Goal: Navigation & Orientation: Find specific page/section

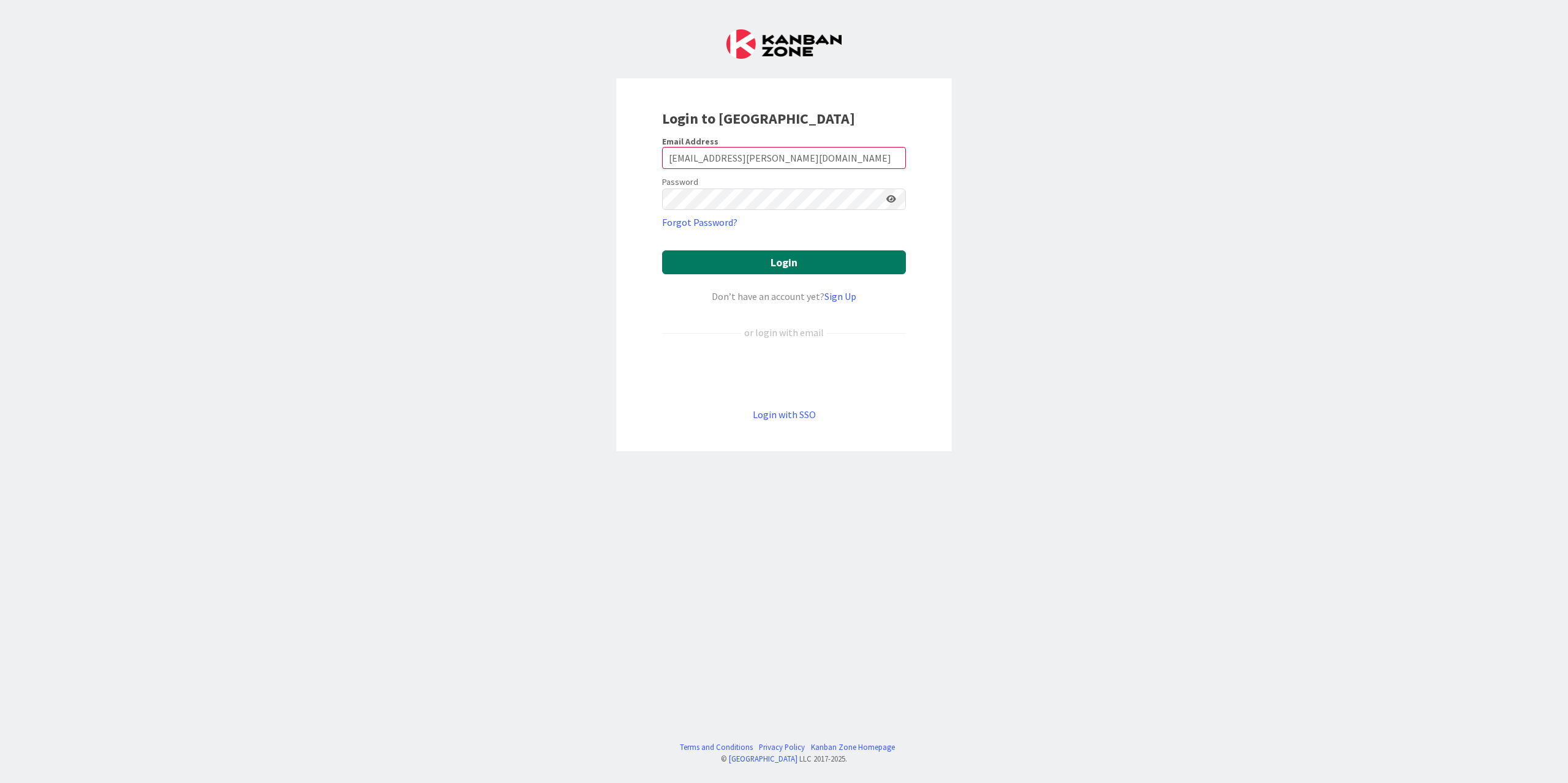
click at [782, 262] on button "Login" at bounding box center [783, 262] width 244 height 24
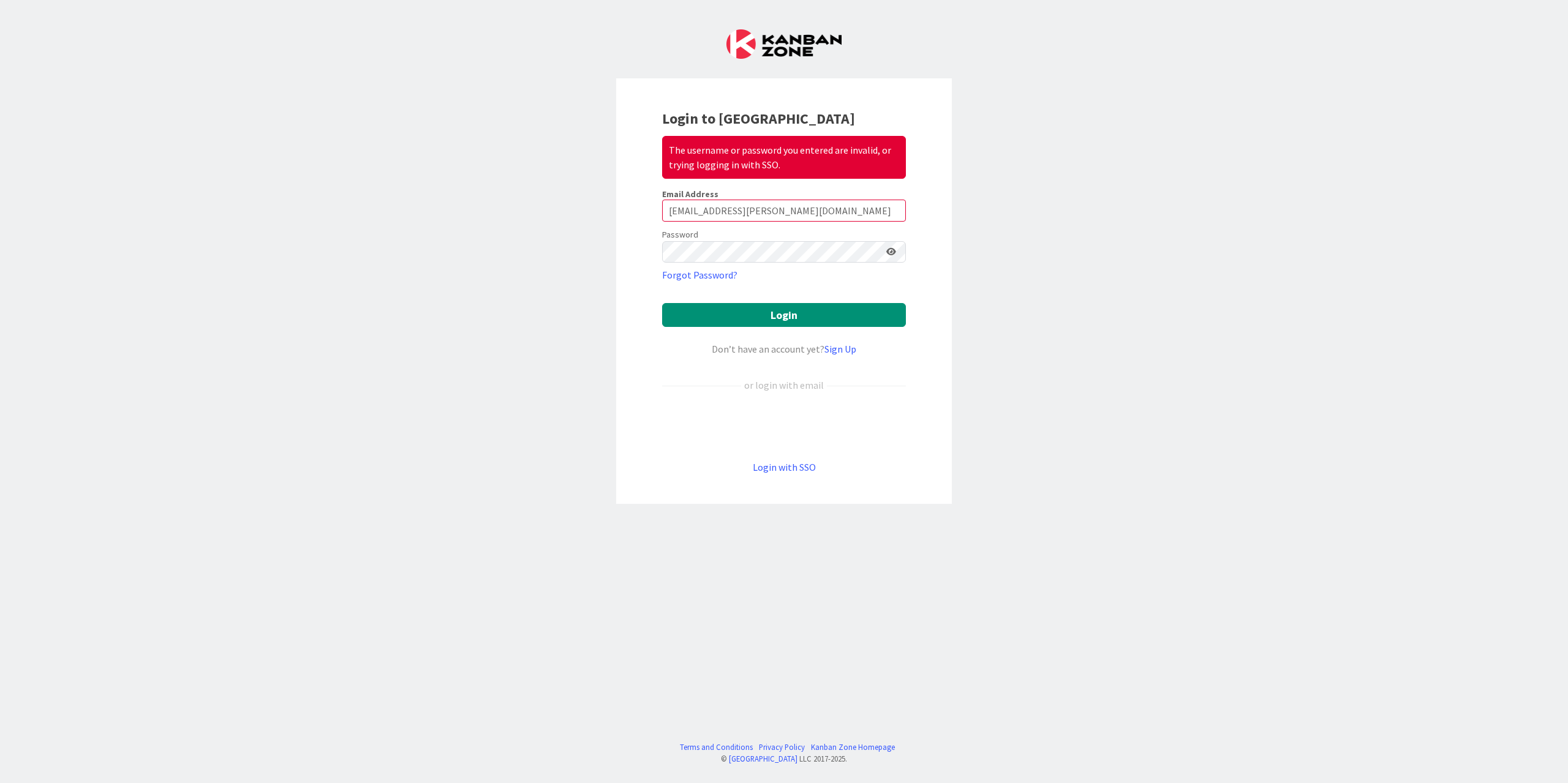
drag, startPoint x: 450, startPoint y: 347, endPoint x: 593, endPoint y: 333, distance: 143.7
click at [455, 347] on div "Login to Kanban Zone The username or password you entered are invalid, or tryin…" at bounding box center [784, 392] width 1568 height 783
click at [717, 304] on button "Login" at bounding box center [783, 314] width 244 height 24
click at [491, 264] on div "Login to Kanban Zone The username or password you entered are invalid, or tryin…" at bounding box center [784, 392] width 1568 height 783
click at [794, 313] on button "Login" at bounding box center [783, 314] width 244 height 24
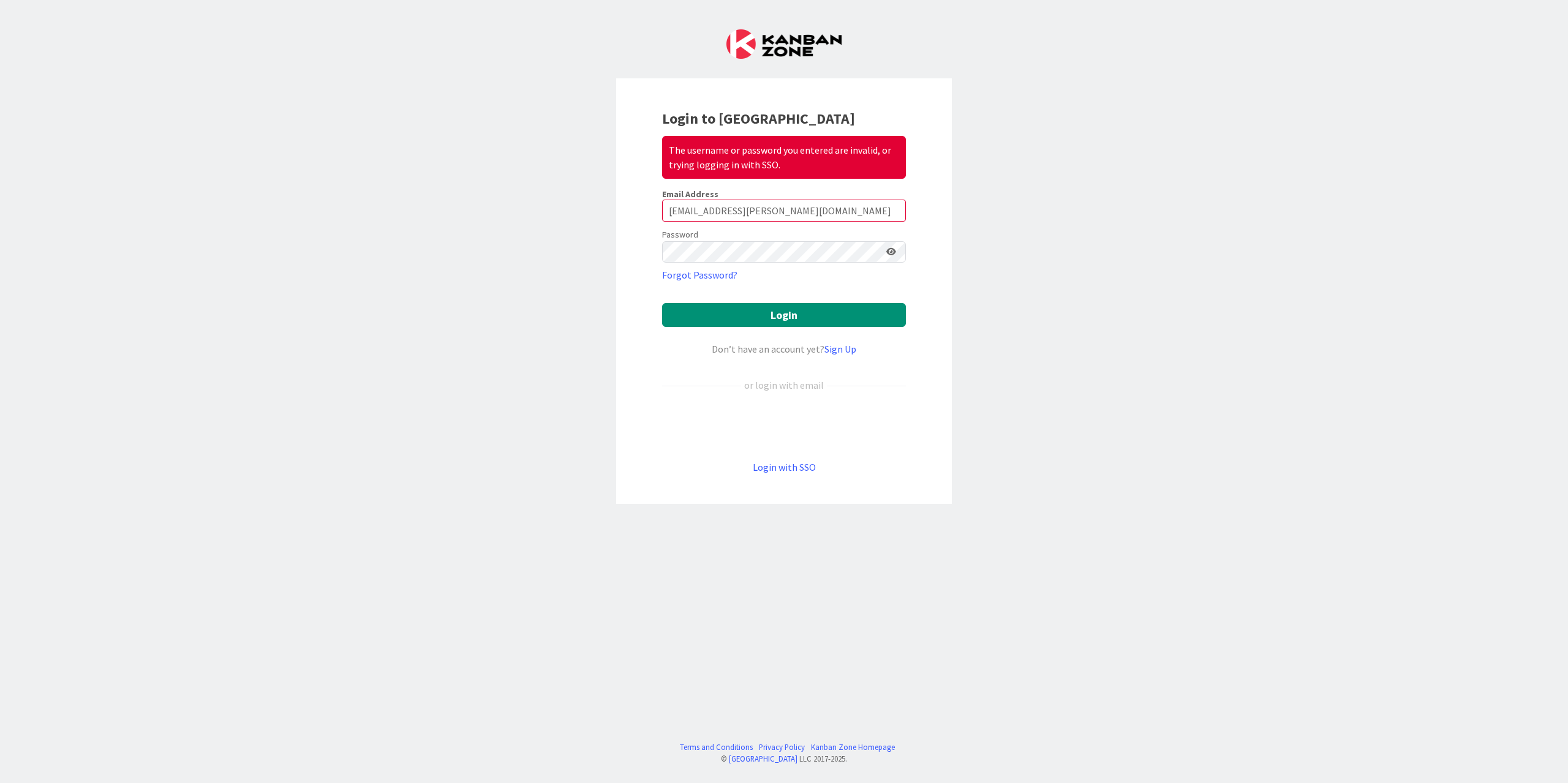
click at [751, 265] on form "Email Address [EMAIL_ADDRESS][PERSON_NAME][DOMAIN_NAME] Password Forgot Passwor…" at bounding box center [783, 331] width 244 height 286
click at [776, 303] on button "Login" at bounding box center [783, 314] width 244 height 24
click at [776, 309] on button "Login" at bounding box center [783, 314] width 244 height 24
drag, startPoint x: 1246, startPoint y: 230, endPoint x: 1318, endPoint y: 30, distance: 212.6
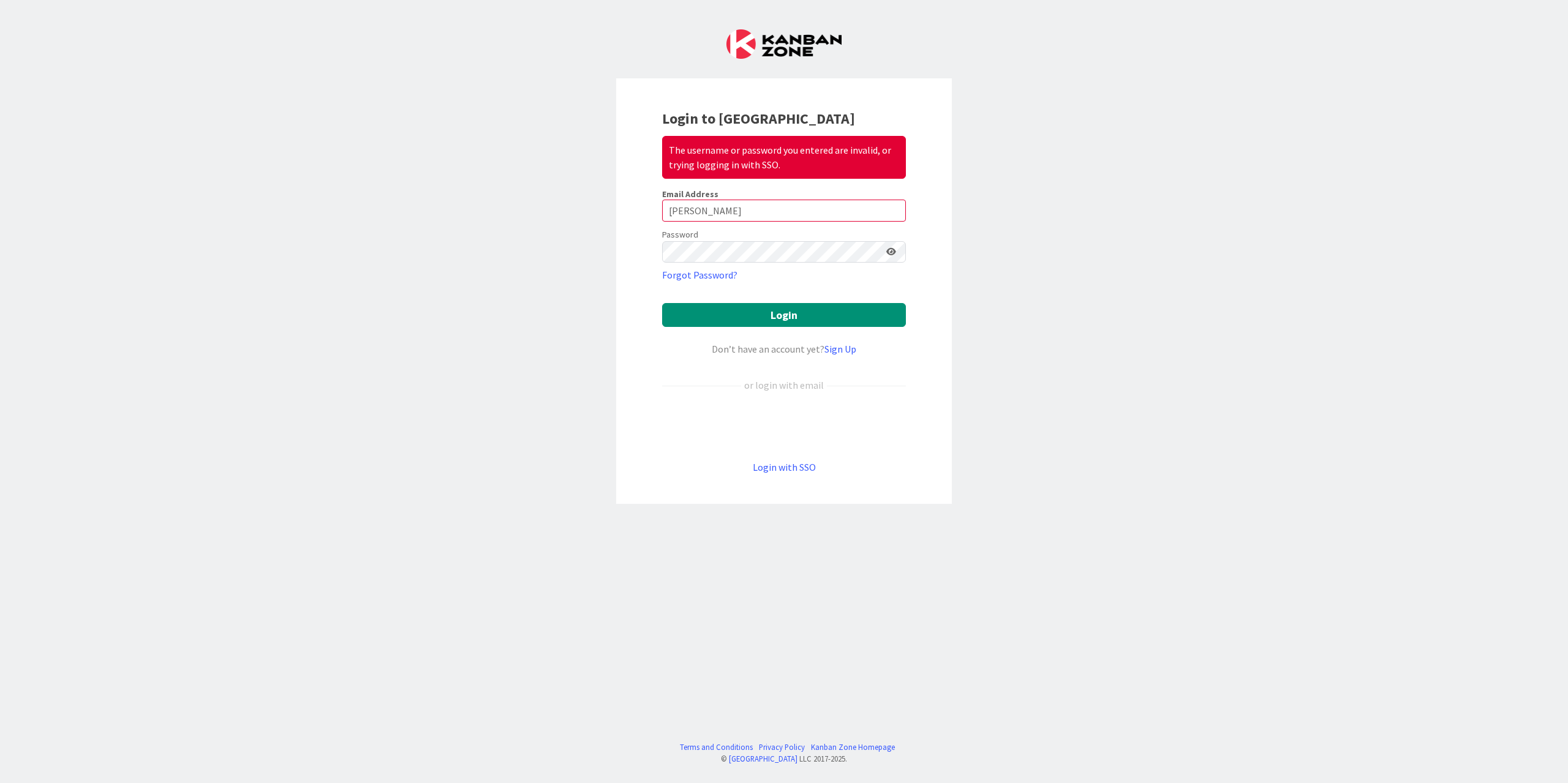
click at [1251, 218] on div "Login to Kanban Zone The username or password you entered are invalid, or tryin…" at bounding box center [784, 392] width 1568 height 783
click at [724, 211] on input "[PERSON_NAME]" at bounding box center [783, 211] width 244 height 22
type input "[EMAIL_ADDRESS][PERSON_NAME][DOMAIN_NAME]"
click at [573, 245] on div "Login to Kanban Zone The username or password you entered are invalid, or tryin…" at bounding box center [784, 392] width 1568 height 783
click at [679, 280] on link "Forgot Password?" at bounding box center [699, 275] width 76 height 14
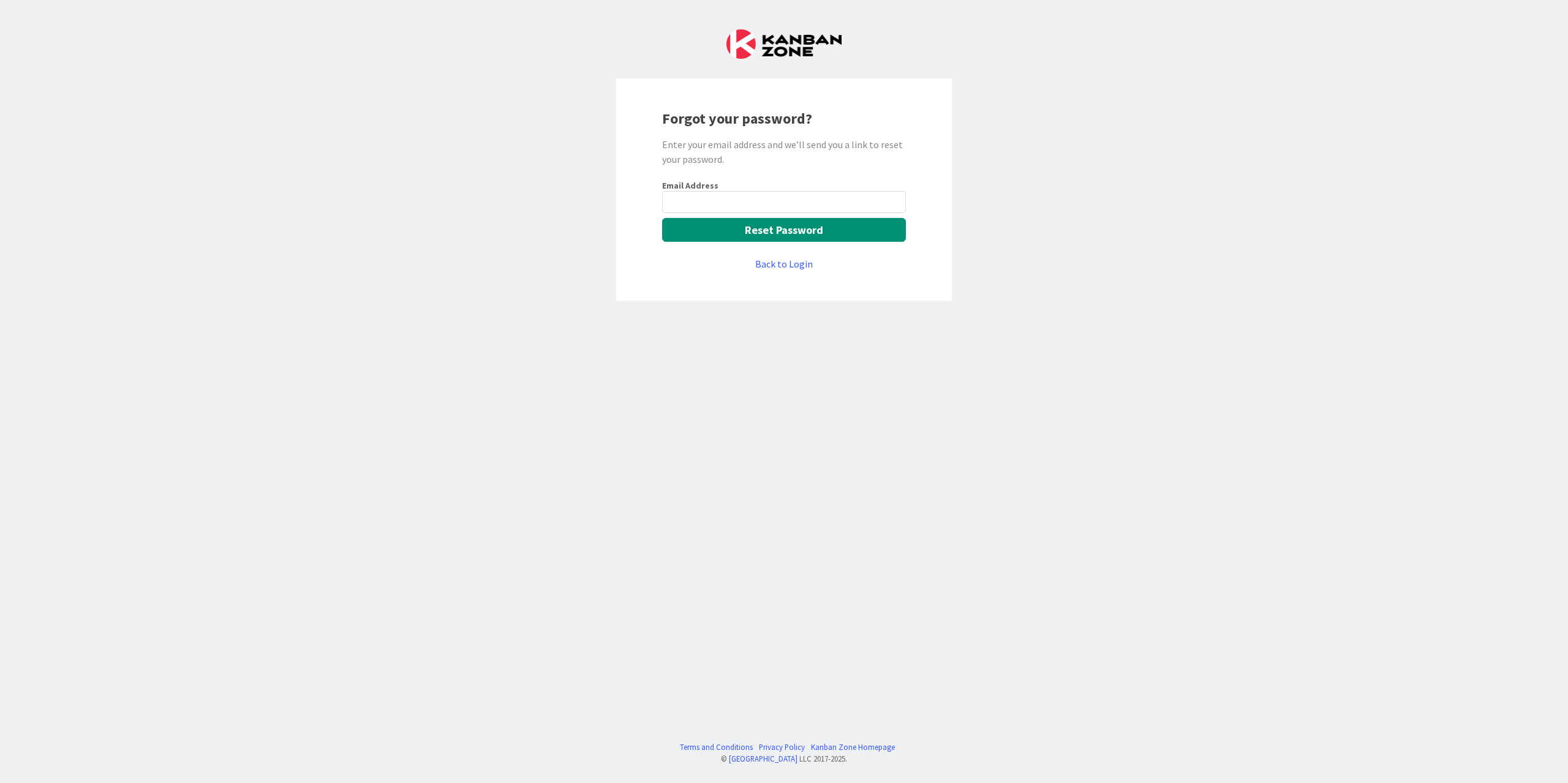
click at [741, 194] on input "email" at bounding box center [783, 201] width 244 height 22
type input "[EMAIL_ADDRESS][PERSON_NAME][DOMAIN_NAME]"
click at [789, 237] on button "Reset Password" at bounding box center [783, 230] width 244 height 24
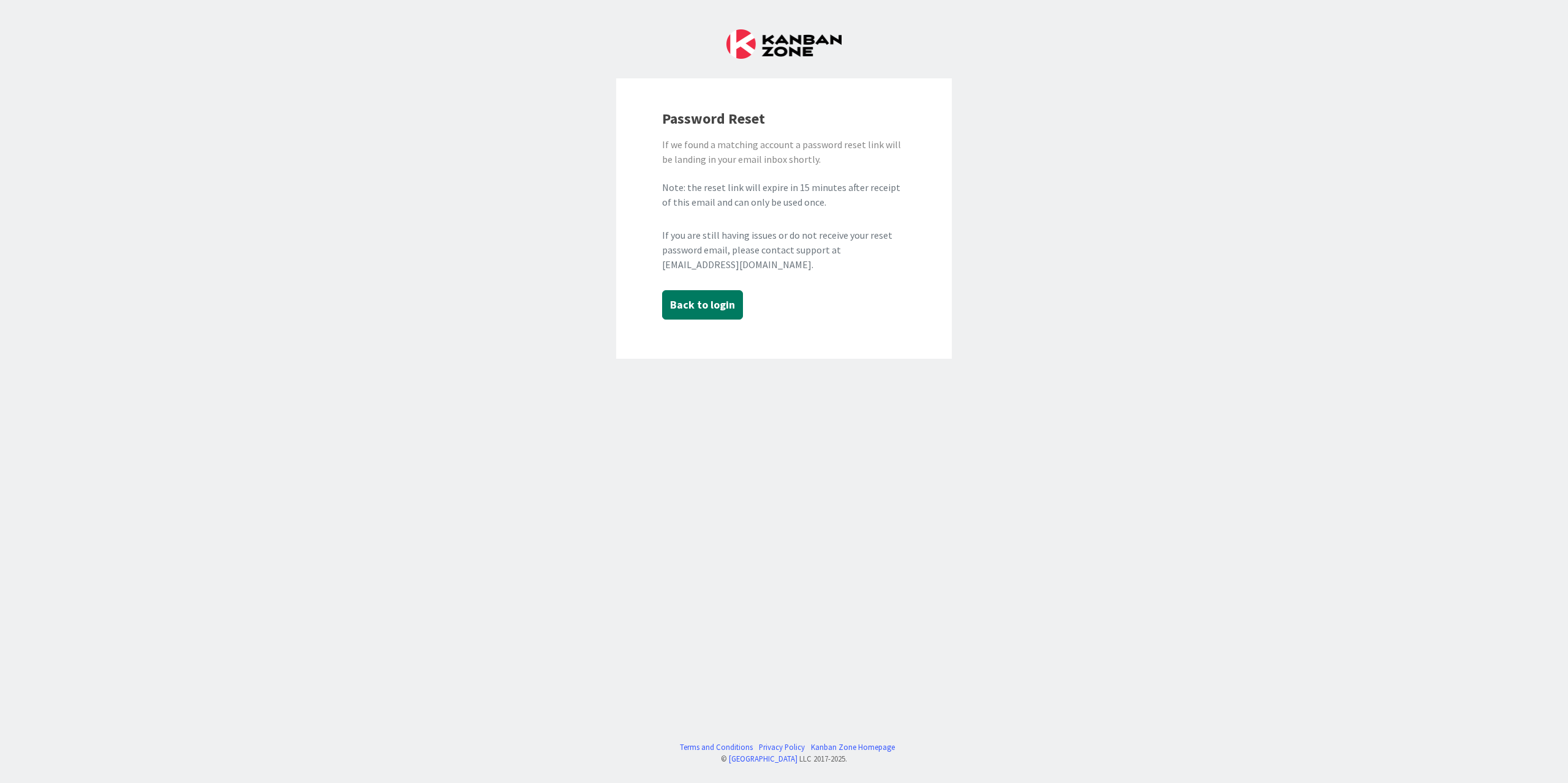
click at [687, 308] on button "Back to login" at bounding box center [702, 304] width 81 height 30
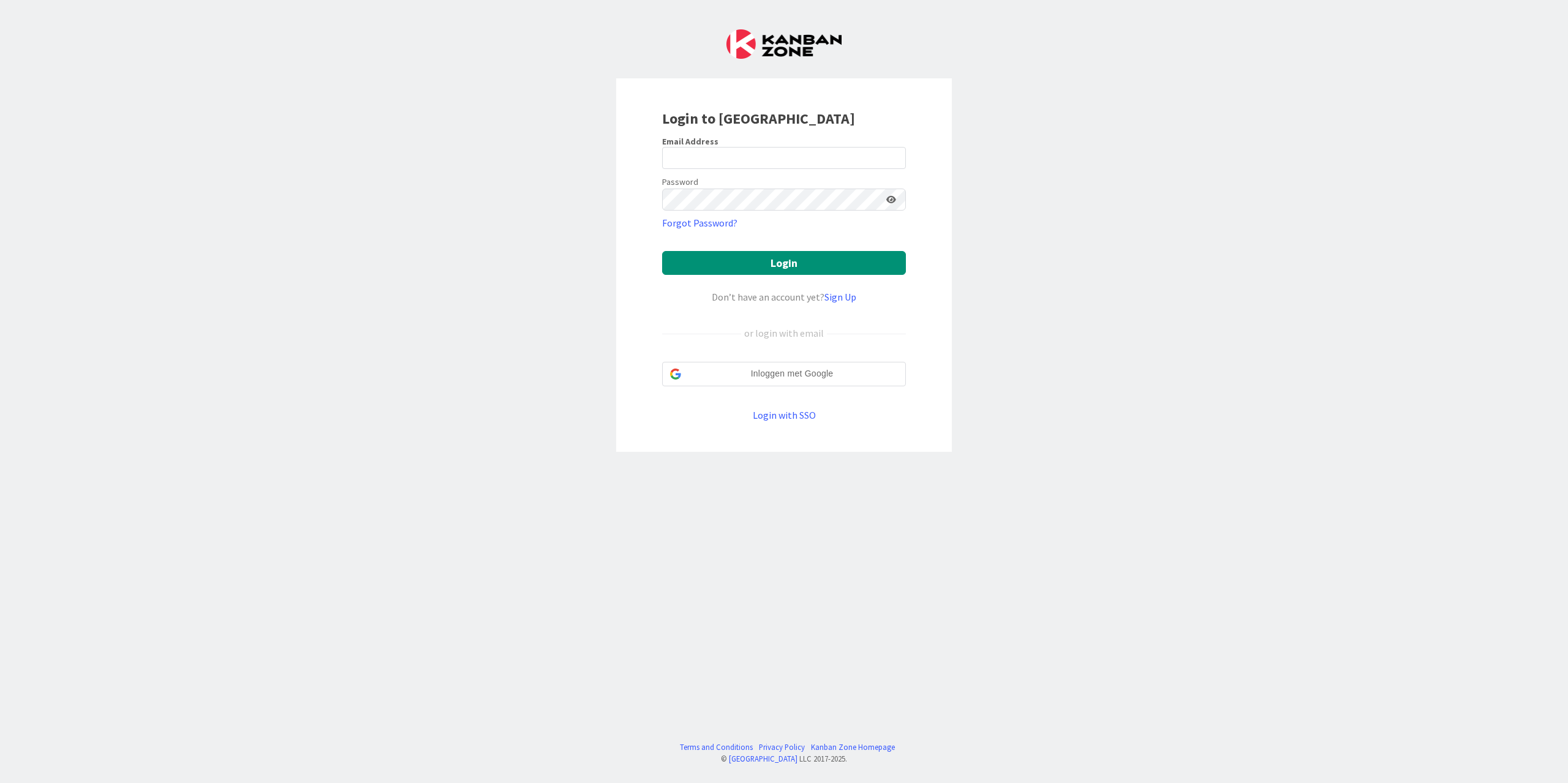
type input "[EMAIL_ADDRESS][PERSON_NAME][DOMAIN_NAME]"
click at [786, 260] on button "Login" at bounding box center [783, 262] width 244 height 24
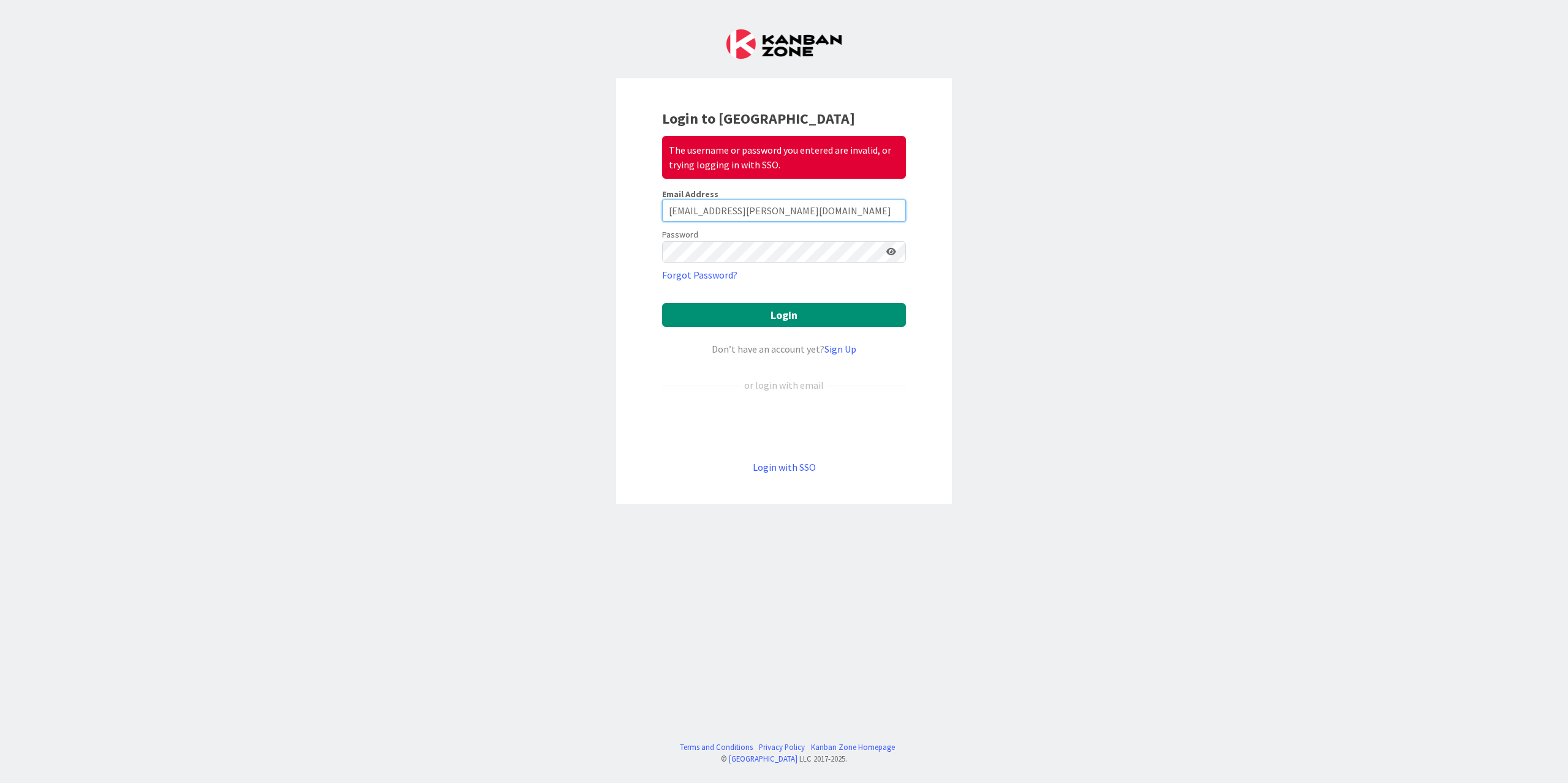
click at [765, 203] on input "[EMAIL_ADDRESS][PERSON_NAME][DOMAIN_NAME]" at bounding box center [783, 211] width 244 height 22
drag, startPoint x: 468, startPoint y: 299, endPoint x: 665, endPoint y: 301, distance: 197.0
click at [499, 299] on div "Login to Kanban Zone The username or password you entered are invalid, or tryin…" at bounding box center [784, 392] width 1568 height 783
drag, startPoint x: 540, startPoint y: 321, endPoint x: 581, endPoint y: 299, distance: 46.5
click at [540, 321] on div "Login to Kanban Zone The username or password you entered are invalid, or tryin…" at bounding box center [784, 392] width 1568 height 783
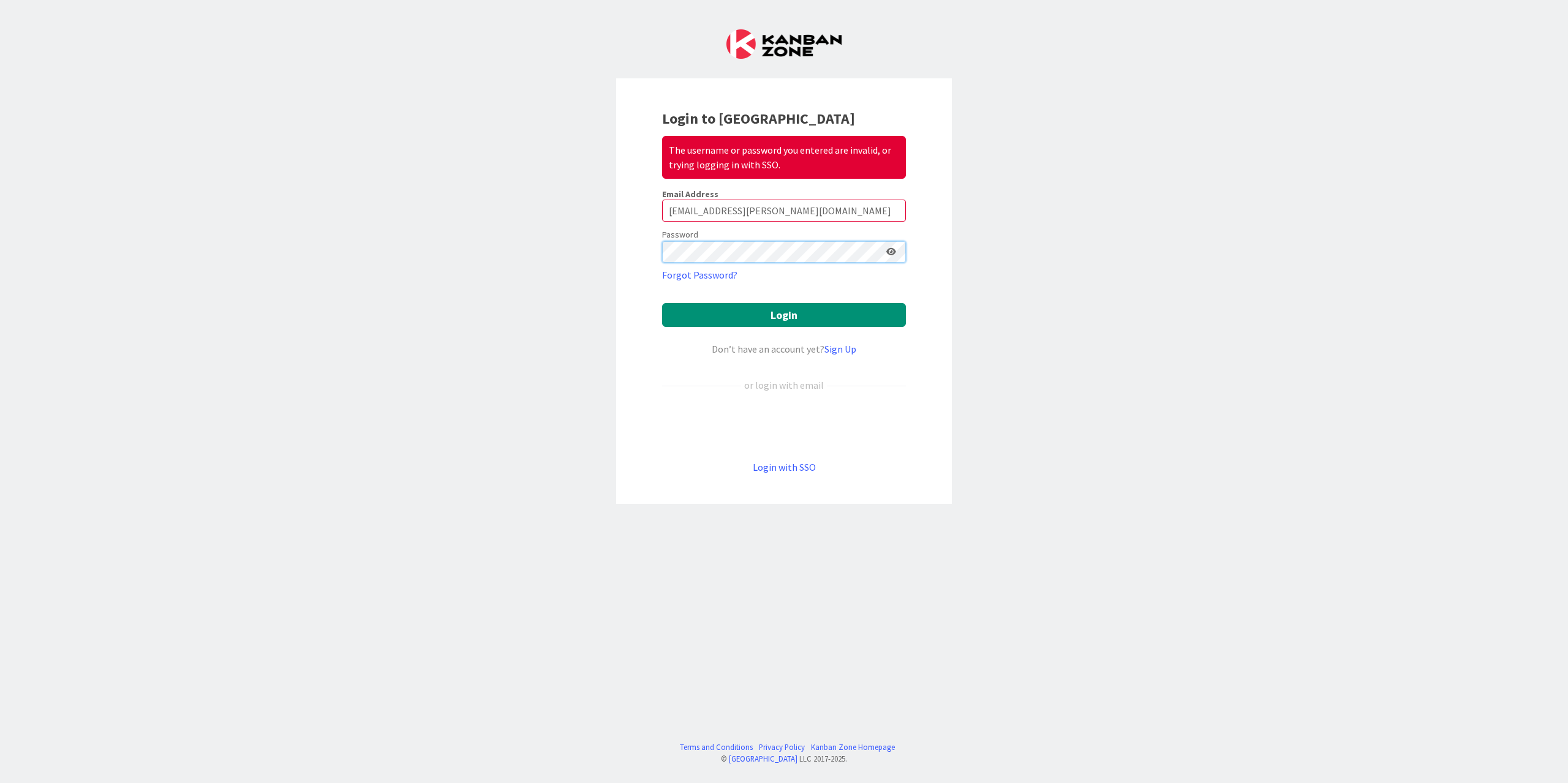
click at [621, 236] on div "Login to Kanban Zone The username or password you entered are invalid, or tryin…" at bounding box center [784, 292] width 336 height 426
click at [662, 303] on button "Login" at bounding box center [783, 314] width 244 height 24
click at [624, 279] on div "Login to Kanban Zone The username or password you entered are invalid, or tryin…" at bounding box center [784, 292] width 336 height 426
click at [708, 311] on button "Login" at bounding box center [783, 314] width 244 height 24
click at [804, 314] on button "Login" at bounding box center [783, 314] width 244 height 24
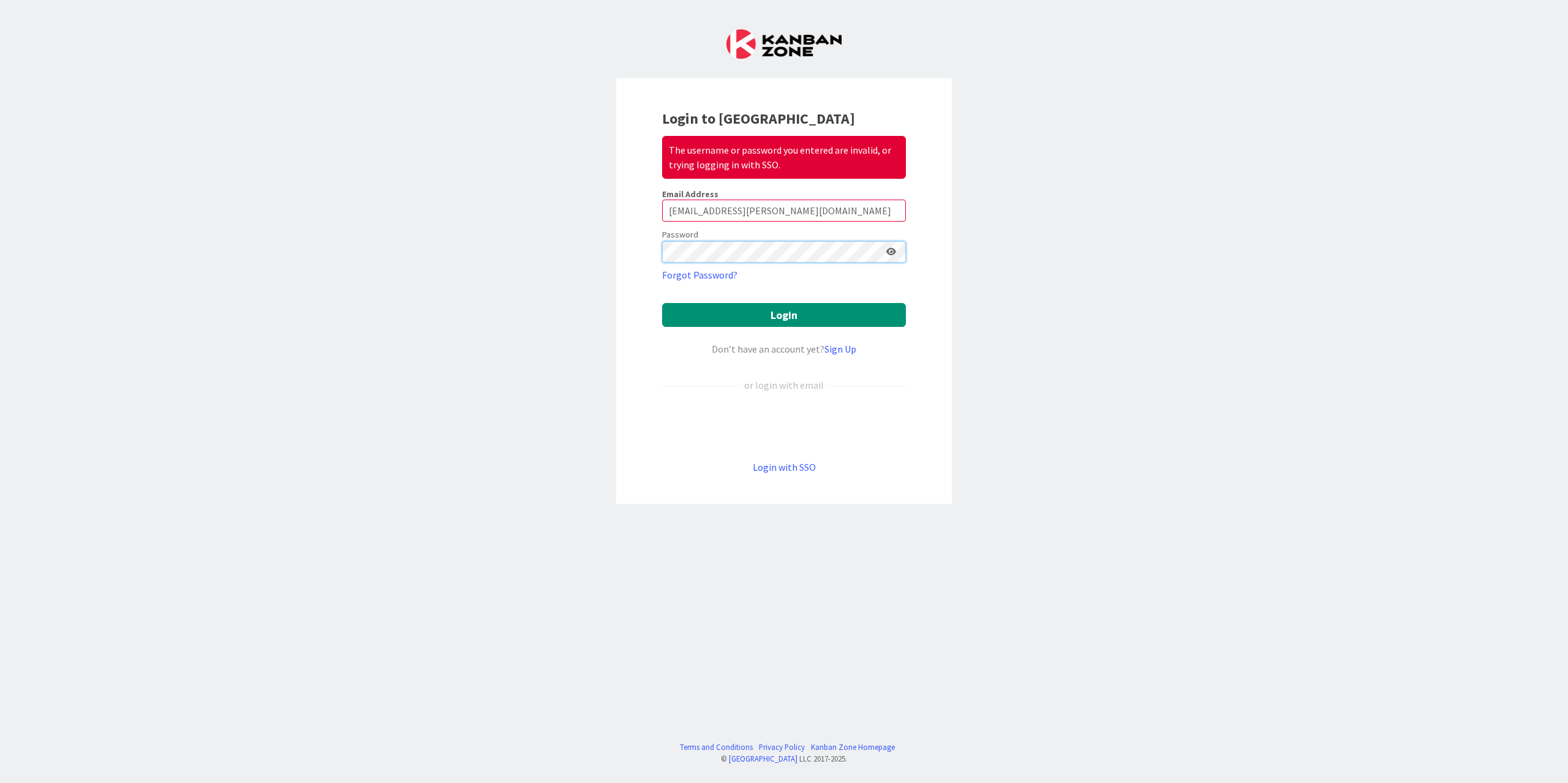
click at [636, 249] on div "Login to Kanban Zone The username or password you entered are invalid, or tryin…" at bounding box center [784, 292] width 336 height 426
click at [662, 303] on button "Login" at bounding box center [783, 314] width 244 height 24
click at [640, 352] on div "Login to Kanban Zone The username or password you entered are invalid, or tryin…" at bounding box center [784, 292] width 336 height 426
click at [777, 314] on button "Login" at bounding box center [783, 314] width 244 height 24
click at [797, 314] on button "Login" at bounding box center [783, 314] width 244 height 24
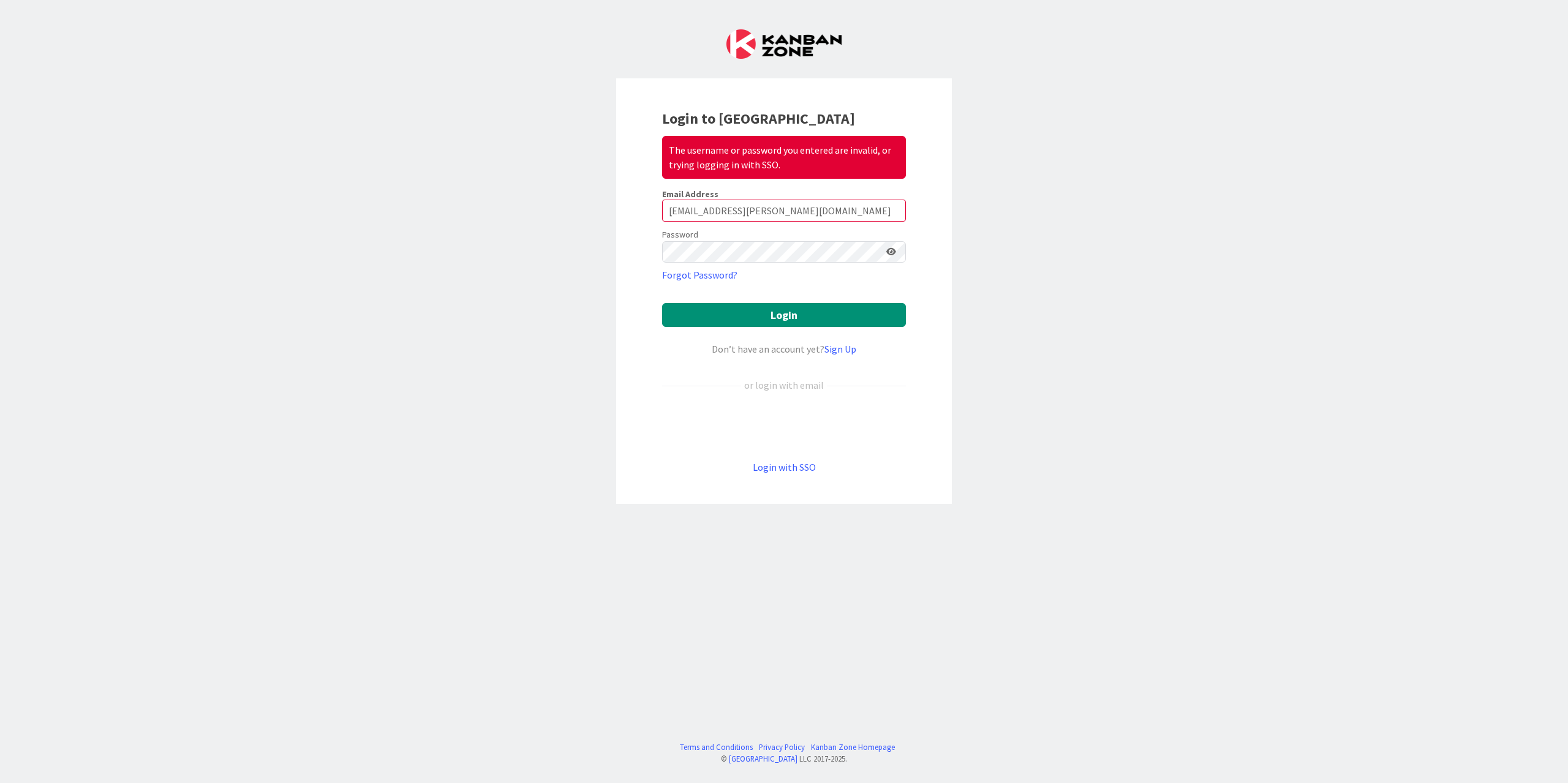
click at [1282, 117] on div "Login to Kanban Zone The username or password you entered are invalid, or tryin…" at bounding box center [784, 392] width 1568 height 783
